Goal: Information Seeking & Learning: Learn about a topic

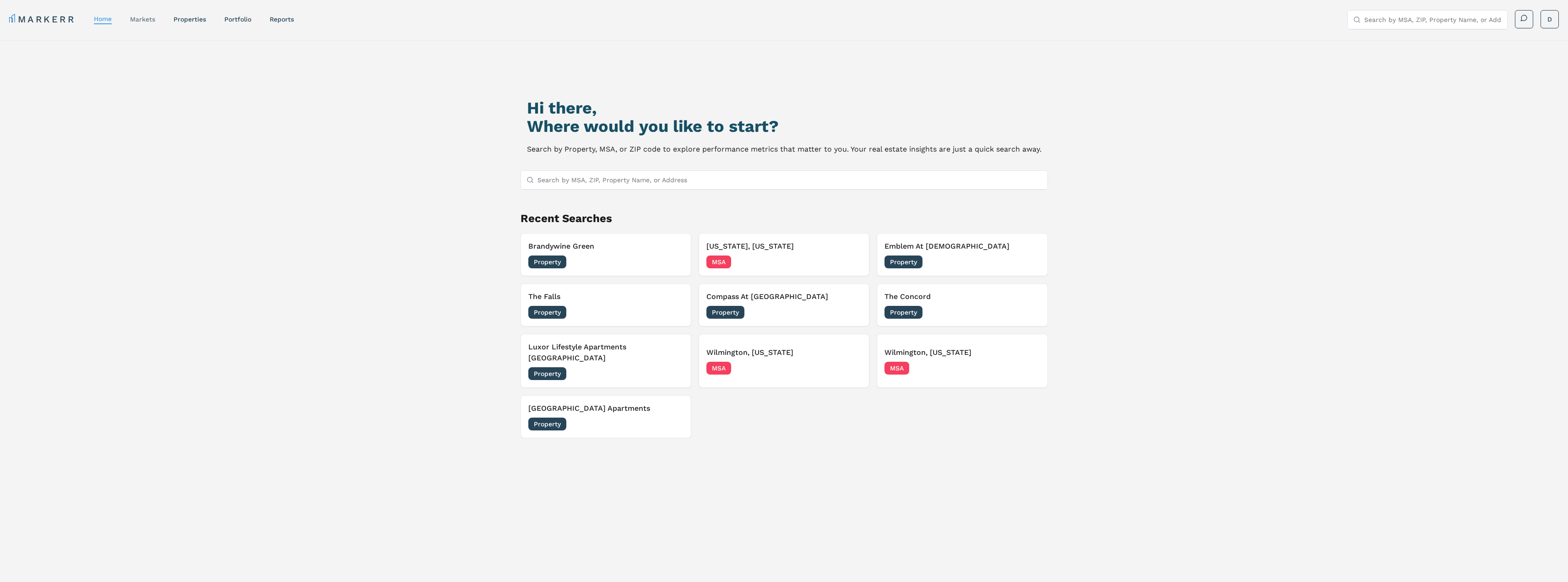
click at [152, 21] on link "markets" at bounding box center [142, 19] width 25 height 7
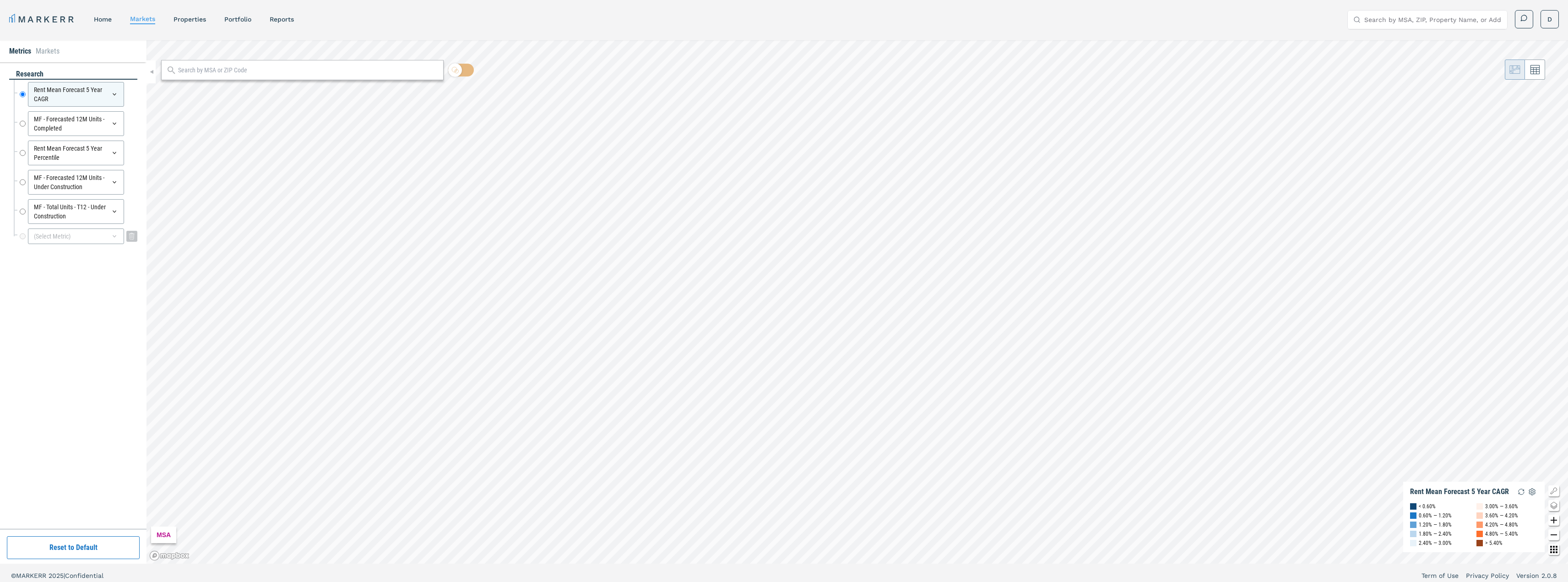
click at [101, 241] on div "(Select Metric)" at bounding box center [76, 236] width 96 height 16
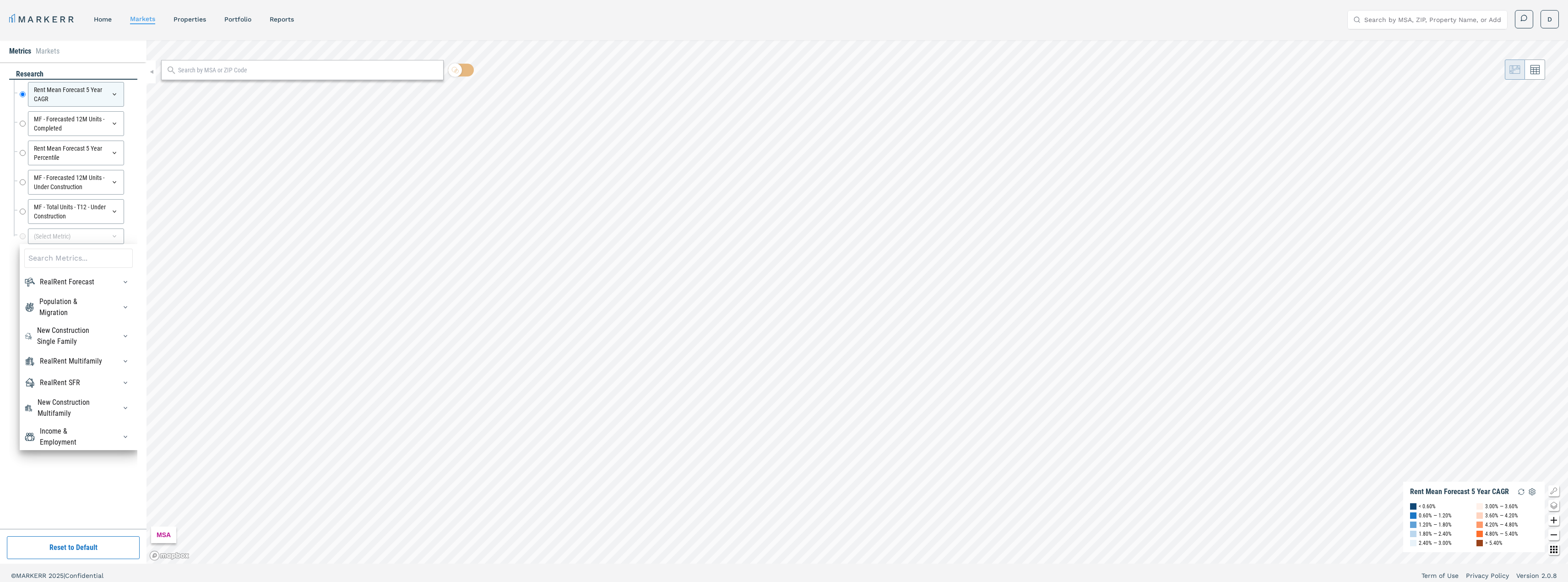
click at [83, 259] on input at bounding box center [78, 258] width 109 height 19
type input "r"
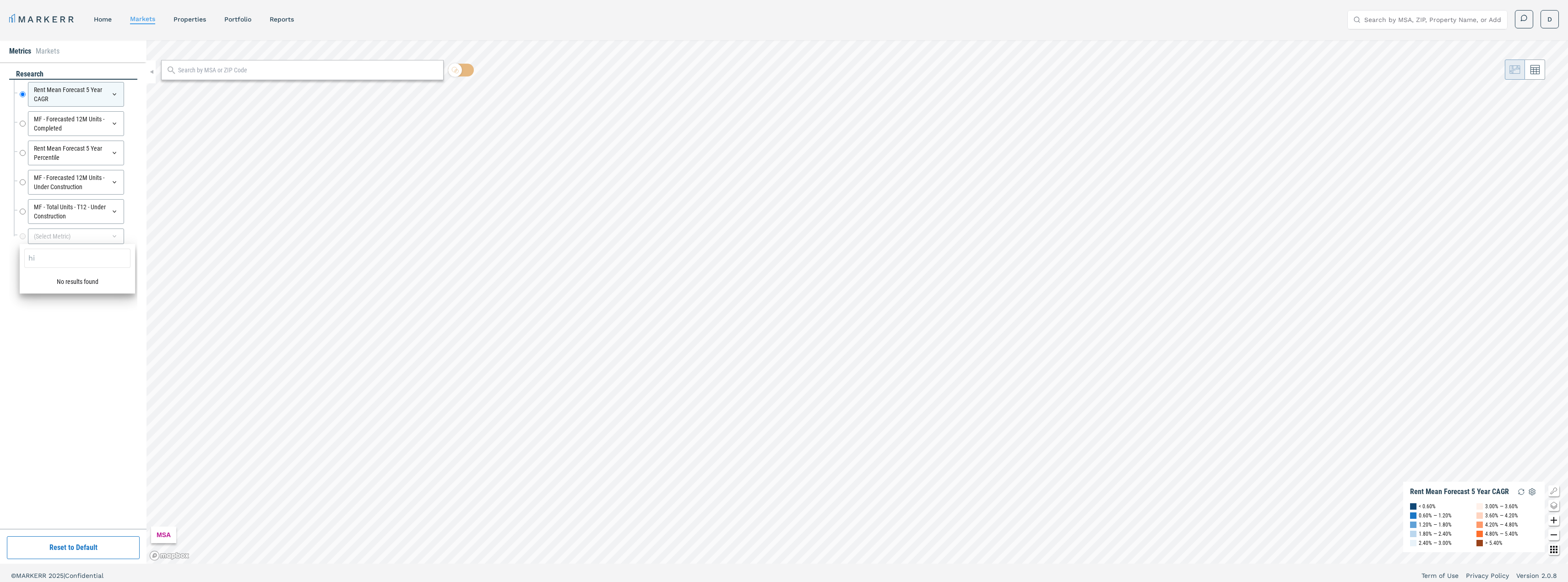
type input "h"
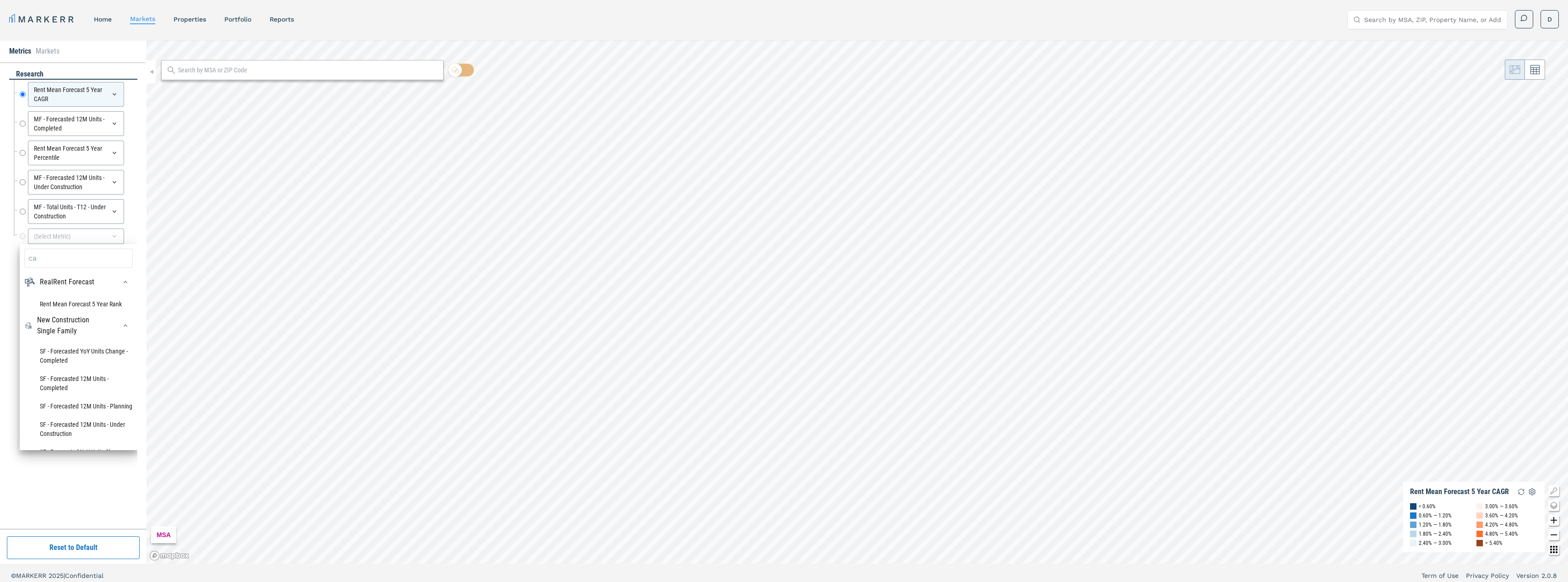
type input "c"
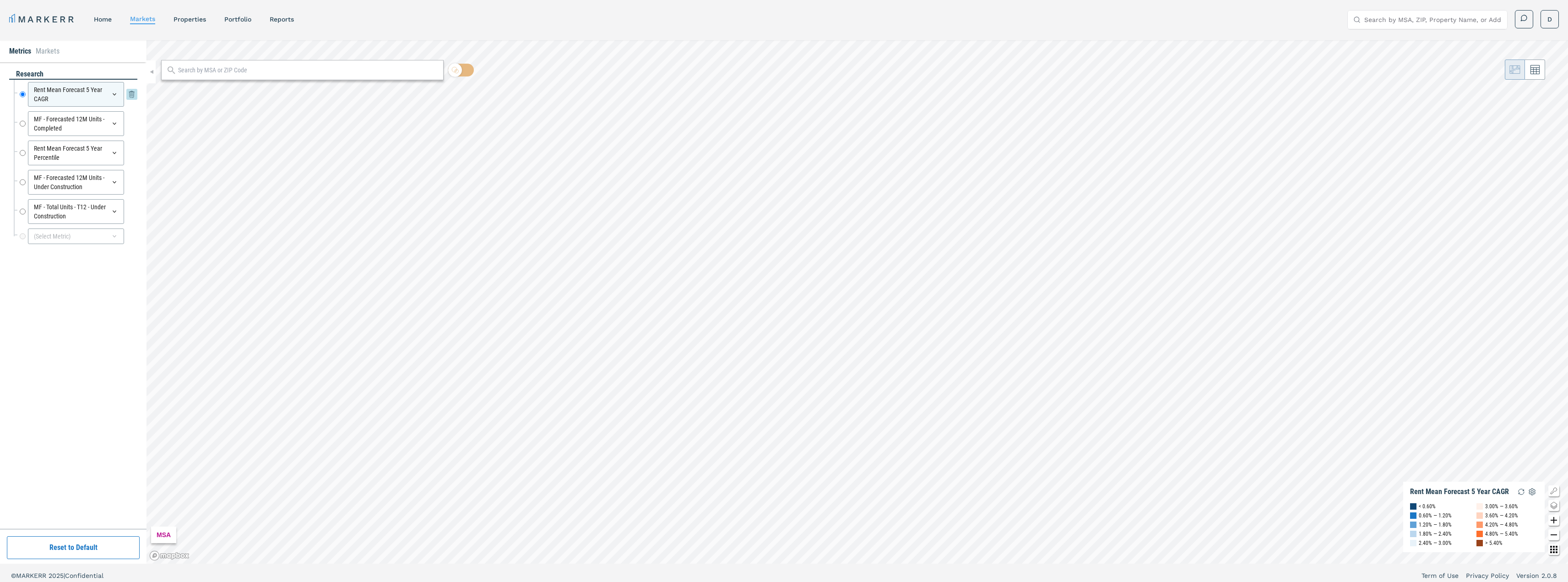
click at [116, 90] on div "Rent Mean Forecast 5 Year CAGR" at bounding box center [76, 95] width 96 height 25
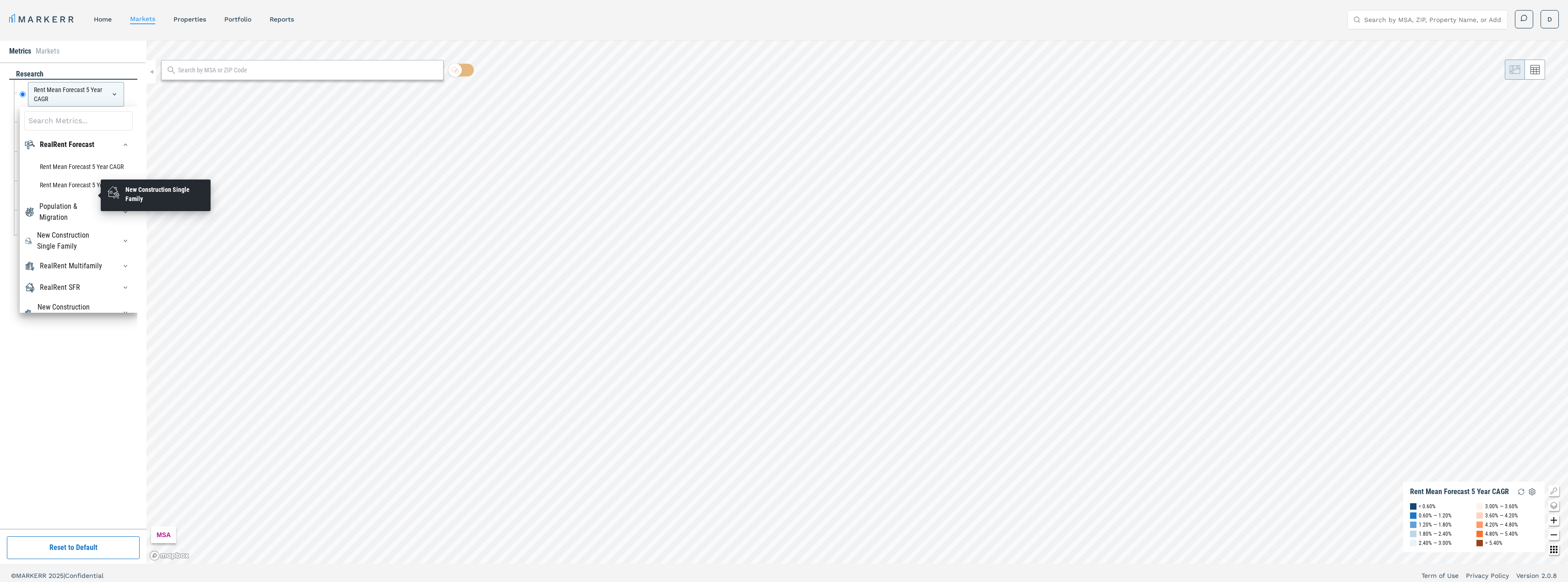
scroll to position [46, 0]
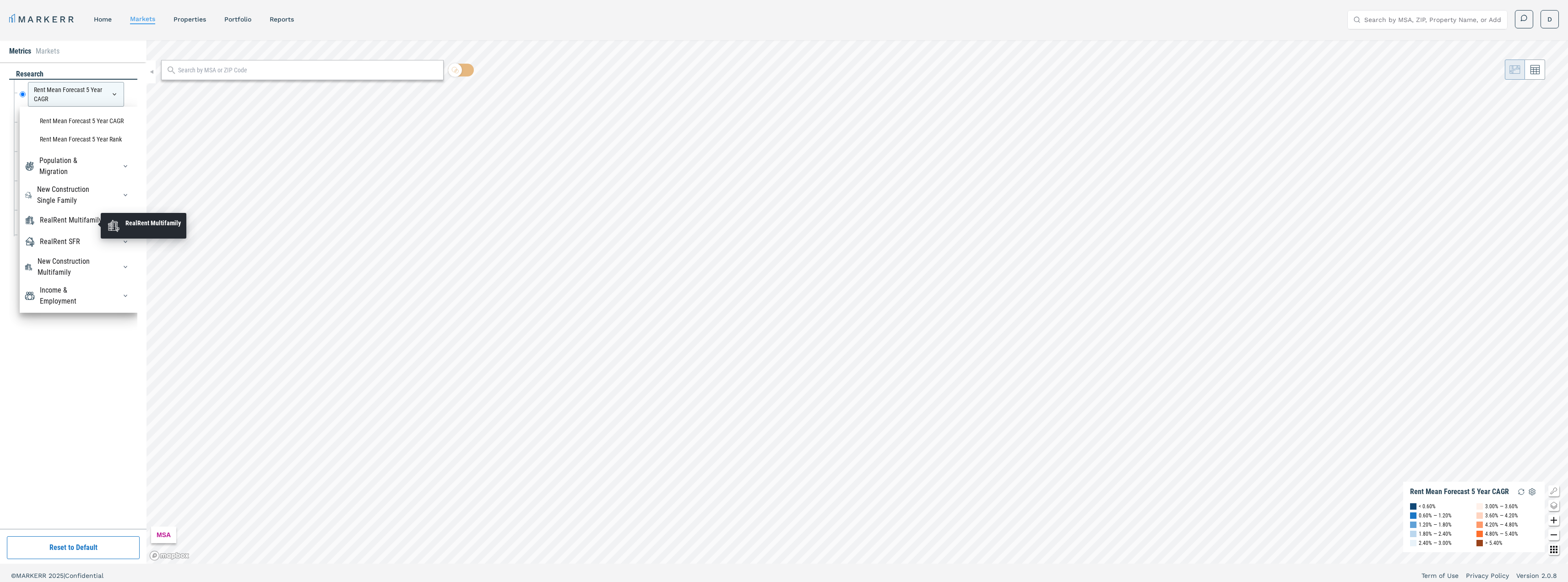
click at [85, 222] on div "RealRent Multifamily" at bounding box center [71, 220] width 62 height 11
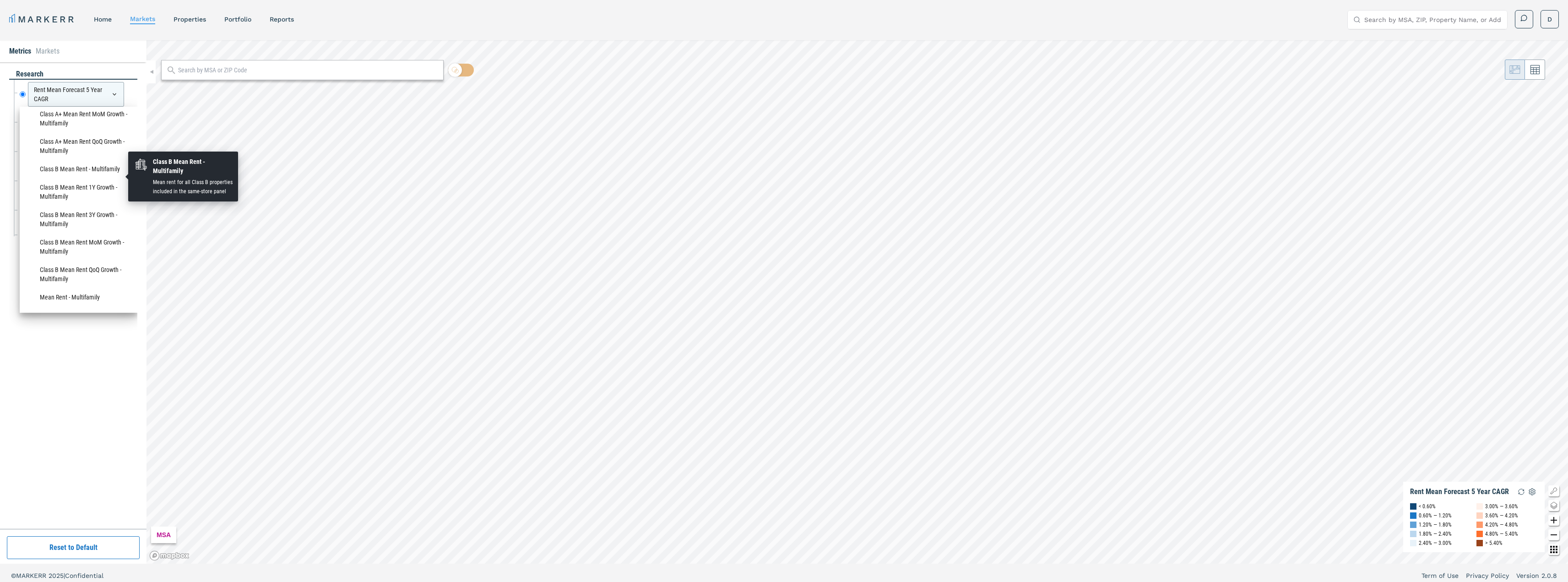
scroll to position [596, 0]
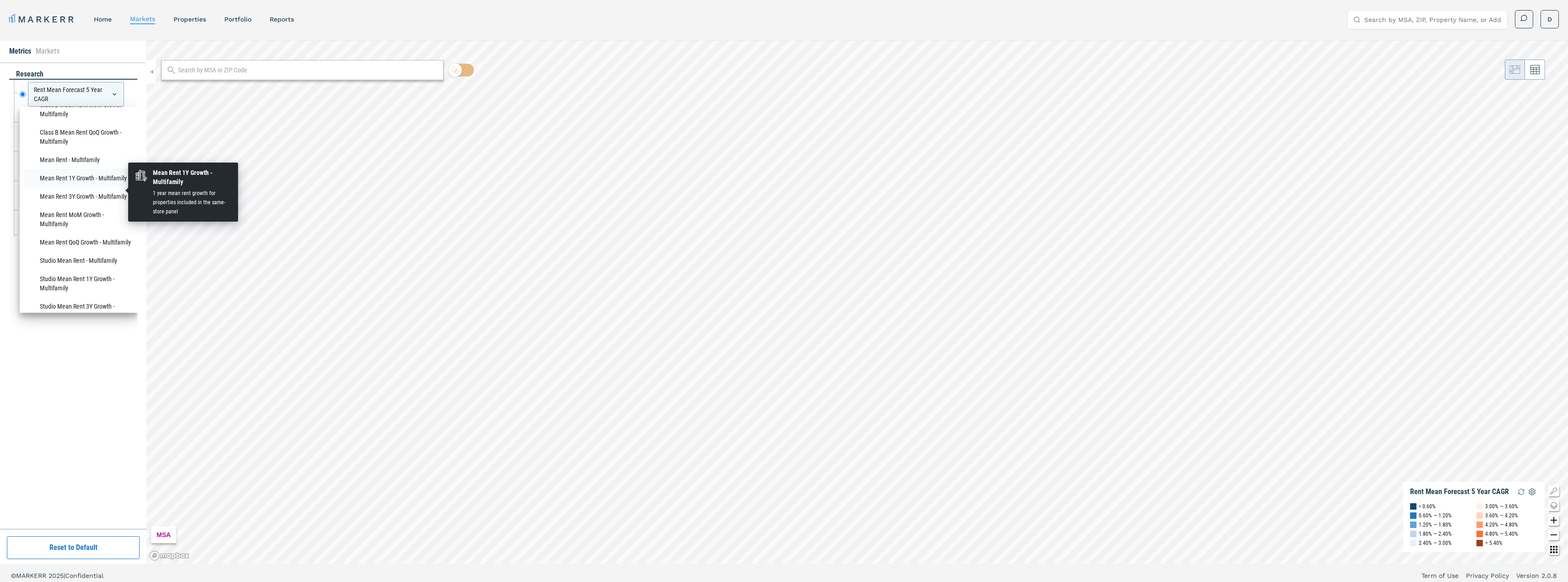
click at [68, 187] on li "Mean Rent 1Y Growth - Multifamily" at bounding box center [78, 178] width 109 height 18
